Goal: Check status: Check status

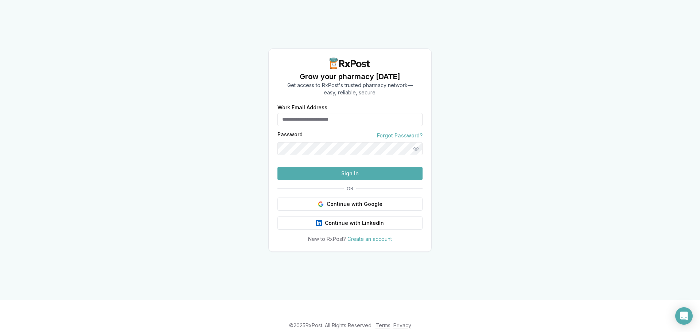
type input "**********"
click at [352, 180] on button "Sign In" at bounding box center [350, 173] width 145 height 13
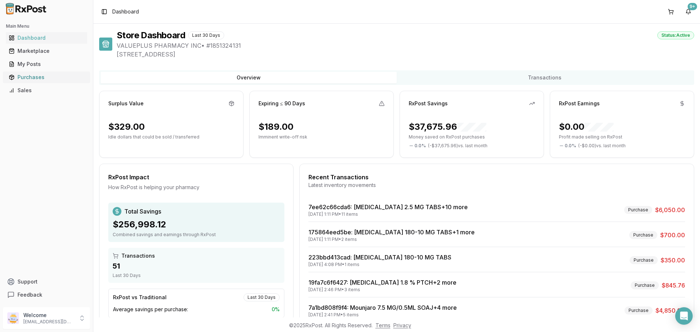
click at [19, 76] on div "Purchases" at bounding box center [47, 77] width 76 height 7
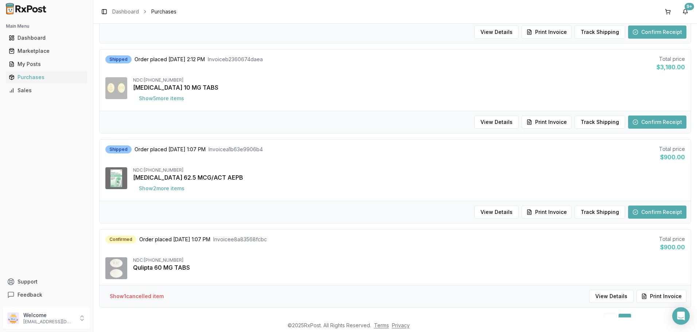
scroll to position [693, 0]
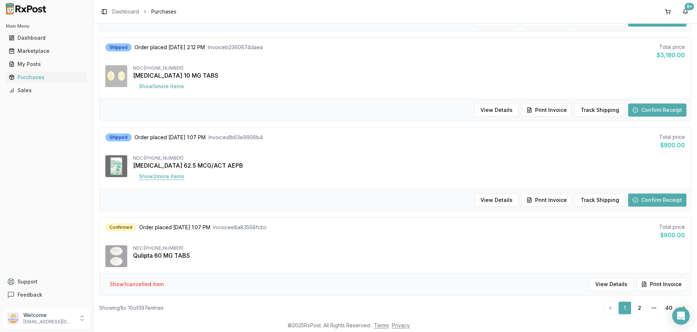
click at [185, 178] on button "Show 2 more item s" at bounding box center [161, 176] width 57 height 13
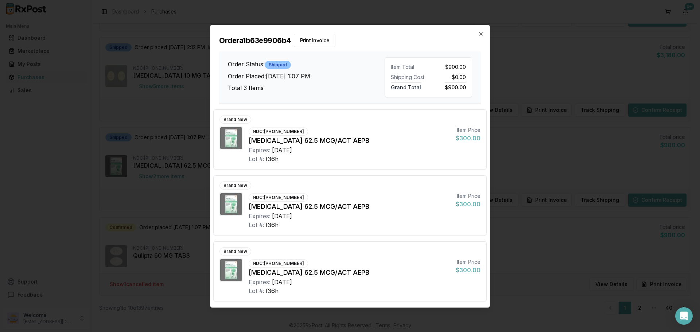
click at [485, 32] on div "Order a1b63e9906b4 Print Invoice Order Status: Shipped Order Placed: [DATE] 1:0…" at bounding box center [349, 64] width 279 height 78
click at [481, 35] on icon "button" at bounding box center [481, 34] width 6 height 6
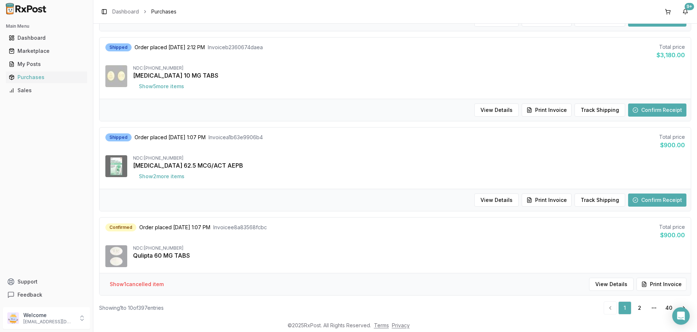
click at [650, 198] on button "Confirm Receipt" at bounding box center [657, 200] width 58 height 13
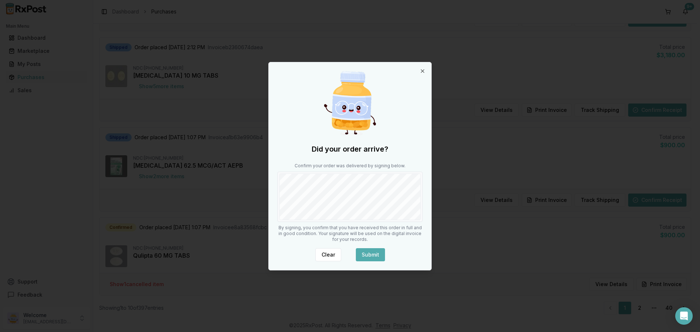
drag, startPoint x: 372, startPoint y: 255, endPoint x: 370, endPoint y: 251, distance: 4.2
click at [372, 254] on button "Submit" at bounding box center [370, 254] width 29 height 13
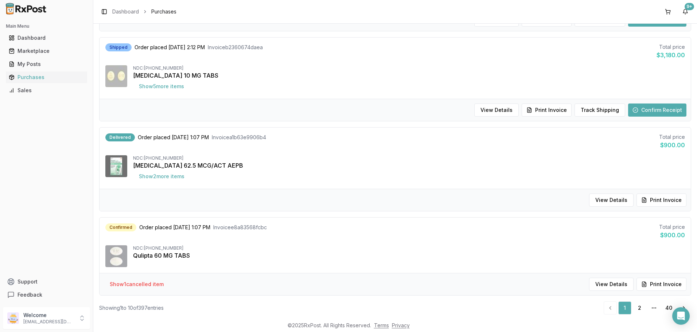
click at [652, 198] on button "Print Invoice" at bounding box center [662, 200] width 50 height 13
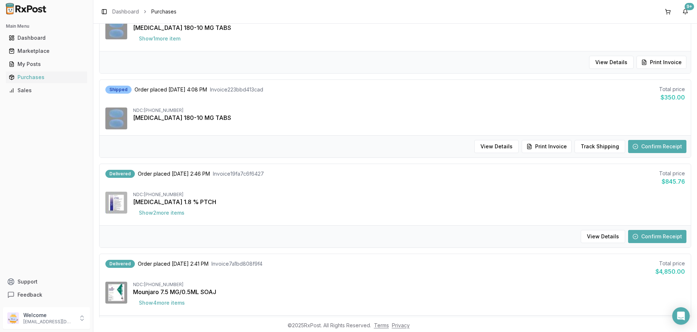
scroll to position [219, 0]
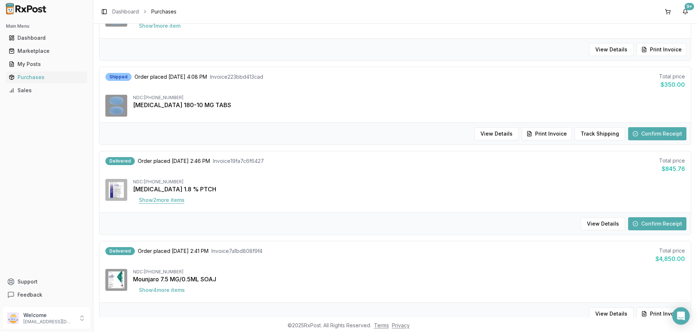
click at [172, 198] on button "Show 2 more item s" at bounding box center [161, 200] width 57 height 13
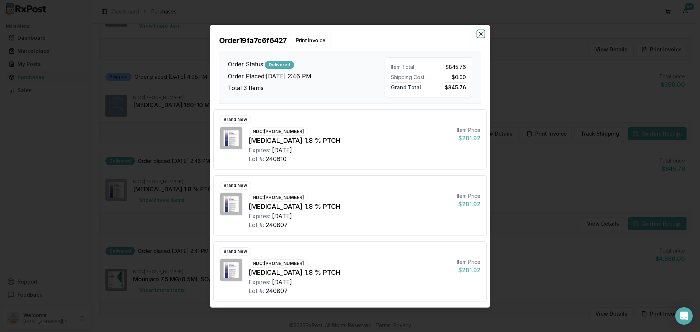
click at [483, 34] on icon "button" at bounding box center [481, 34] width 6 height 6
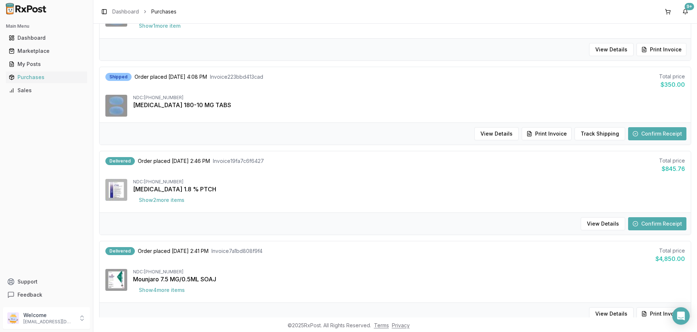
click at [646, 222] on button "Confirm Receipt" at bounding box center [657, 223] width 58 height 13
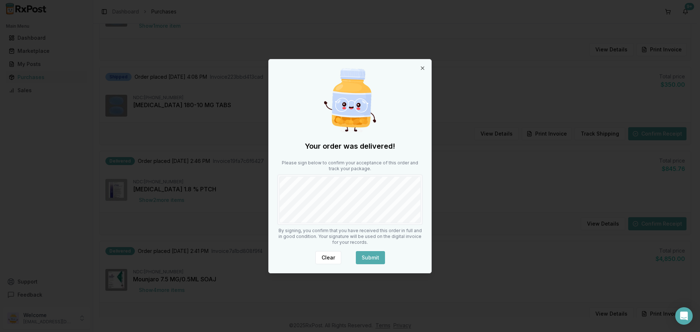
drag, startPoint x: 375, startPoint y: 256, endPoint x: 369, endPoint y: 252, distance: 7.3
click at [375, 256] on button "Submit" at bounding box center [370, 257] width 29 height 13
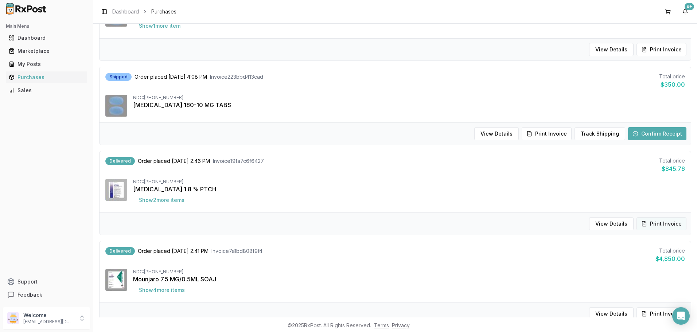
click at [667, 224] on button "Print Invoice" at bounding box center [662, 223] width 50 height 13
